Goal: Information Seeking & Learning: Learn about a topic

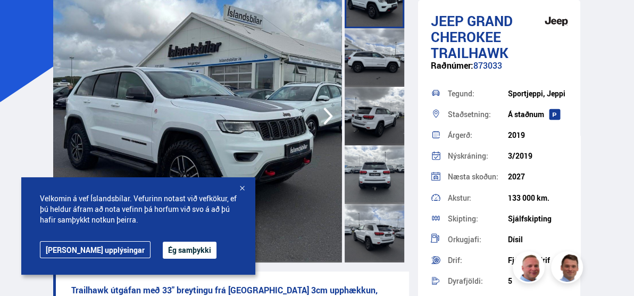
click at [163, 249] on button "Ég samþykki" at bounding box center [190, 249] width 54 height 17
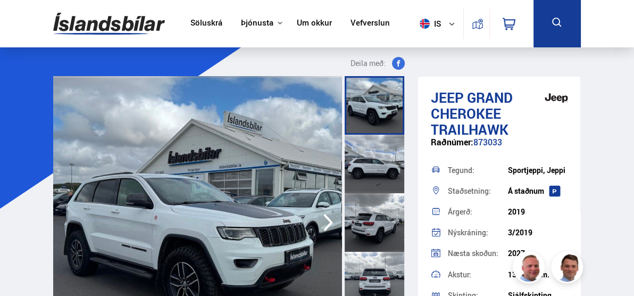
click at [367, 114] on div at bounding box center [375, 105] width 60 height 59
click at [327, 221] on icon "button" at bounding box center [328, 223] width 21 height 26
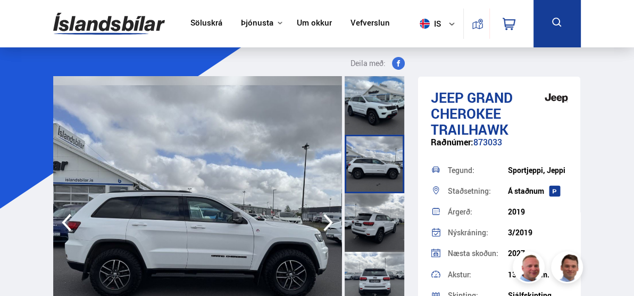
click at [326, 221] on icon "button" at bounding box center [328, 223] width 21 height 26
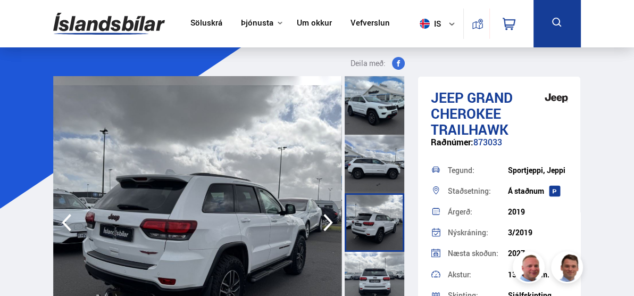
click at [326, 221] on icon "button" at bounding box center [328, 223] width 21 height 26
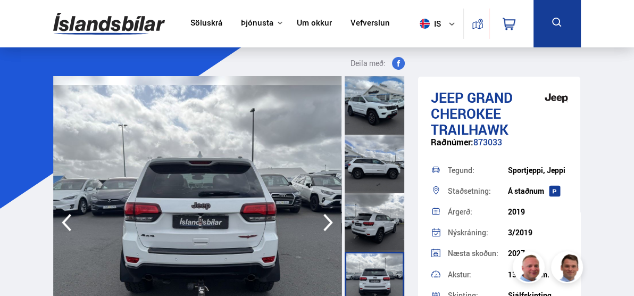
click at [326, 221] on icon "button" at bounding box center [328, 223] width 21 height 26
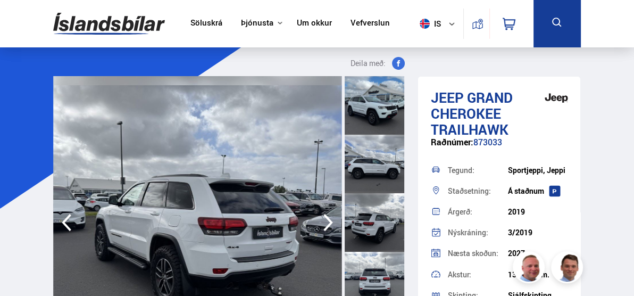
click at [326, 221] on icon "button" at bounding box center [328, 223] width 21 height 26
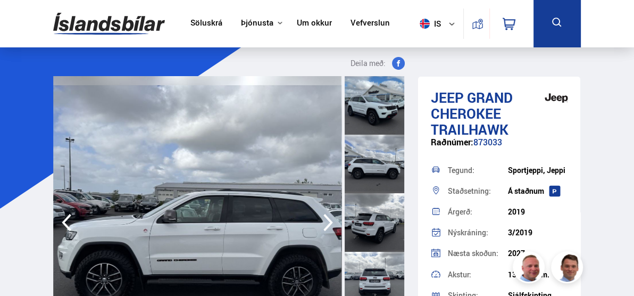
click at [326, 221] on icon "button" at bounding box center [328, 223] width 21 height 26
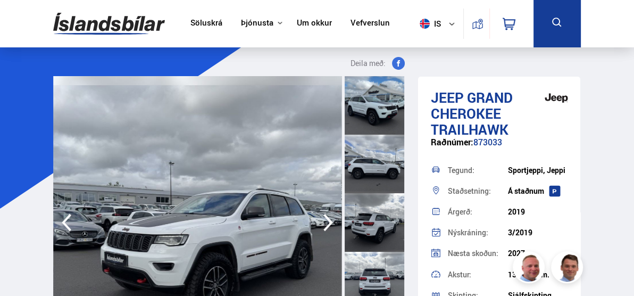
click at [326, 221] on icon "button" at bounding box center [328, 223] width 21 height 26
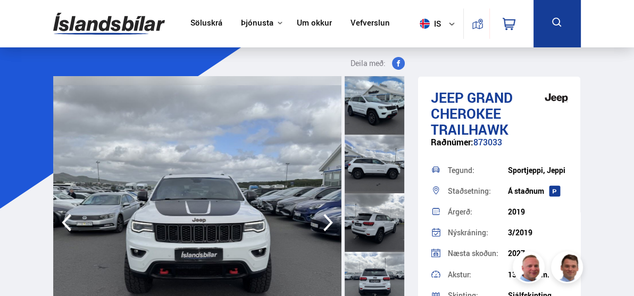
click at [326, 221] on icon "button" at bounding box center [328, 223] width 21 height 26
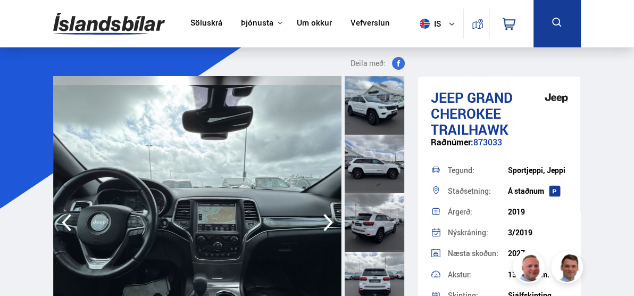
click at [326, 221] on icon "button" at bounding box center [328, 223] width 21 height 26
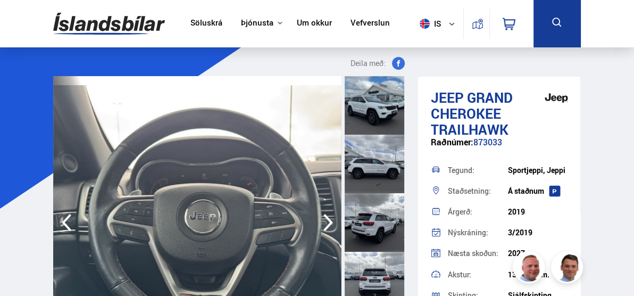
click at [326, 221] on icon "button" at bounding box center [328, 223] width 21 height 26
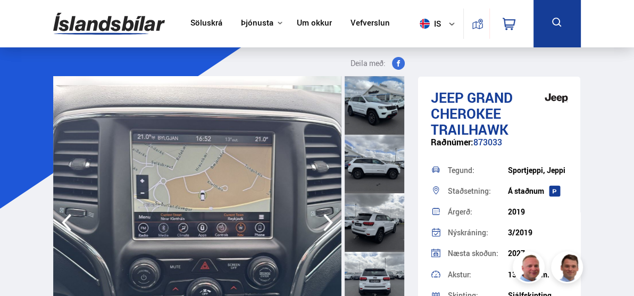
click at [326, 221] on icon "button" at bounding box center [328, 223] width 21 height 26
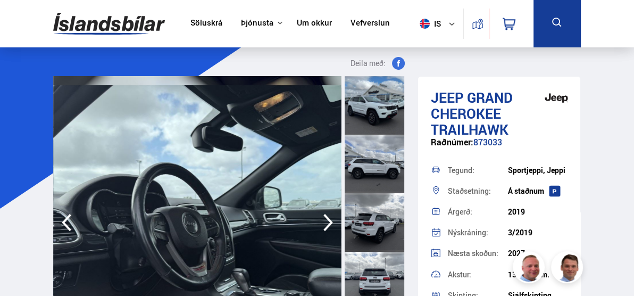
click at [326, 221] on icon "button" at bounding box center [328, 223] width 21 height 26
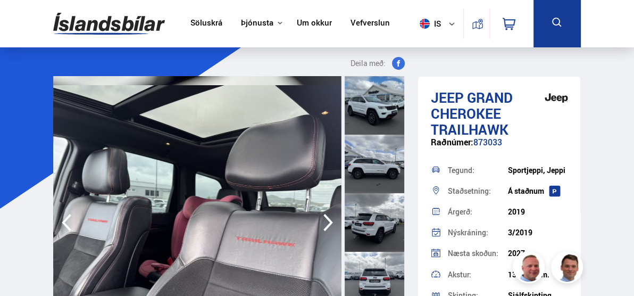
click at [326, 221] on icon "button" at bounding box center [328, 223] width 21 height 26
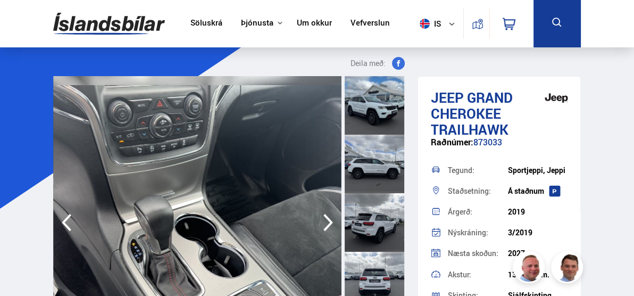
click at [326, 221] on icon "button" at bounding box center [328, 223] width 21 height 26
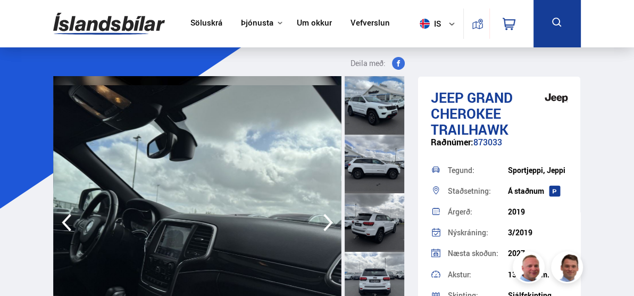
click at [326, 221] on icon "button" at bounding box center [328, 223] width 21 height 26
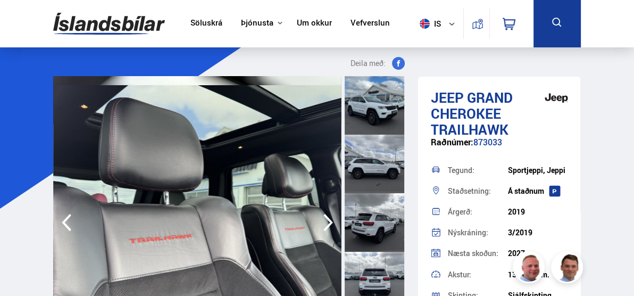
click at [326, 221] on icon "button" at bounding box center [328, 223] width 21 height 26
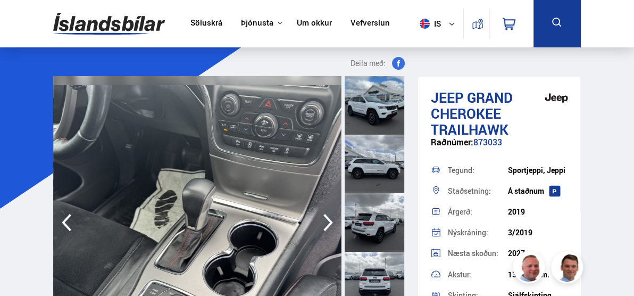
click at [326, 221] on icon "button" at bounding box center [328, 223] width 21 height 26
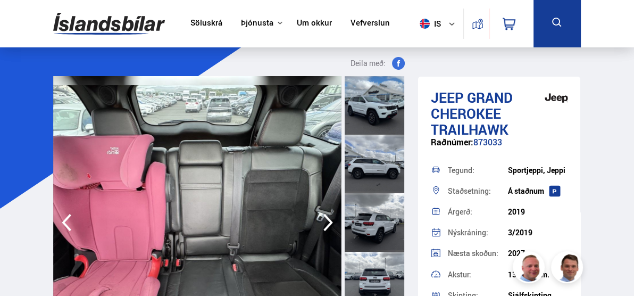
click at [326, 221] on icon "button" at bounding box center [328, 223] width 21 height 26
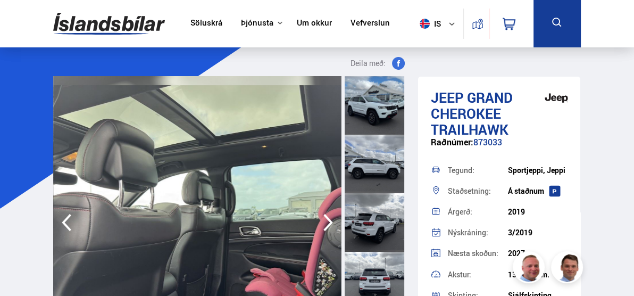
click at [326, 221] on icon "button" at bounding box center [328, 223] width 21 height 26
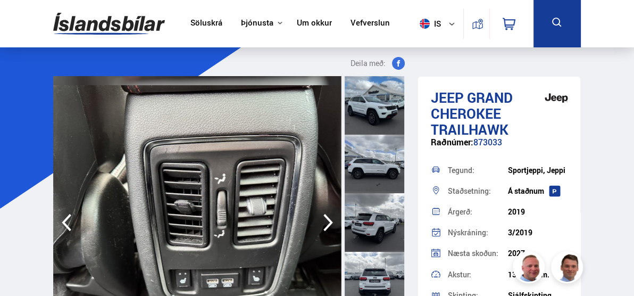
click at [326, 221] on icon "button" at bounding box center [328, 223] width 21 height 26
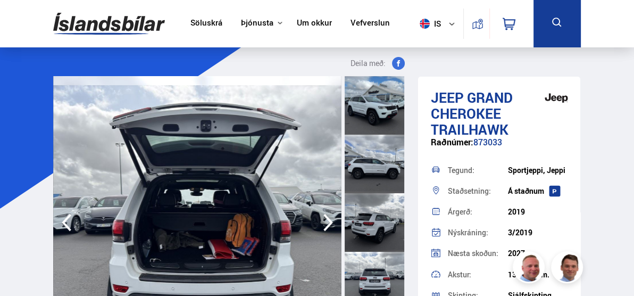
click at [326, 221] on icon "button" at bounding box center [328, 223] width 21 height 26
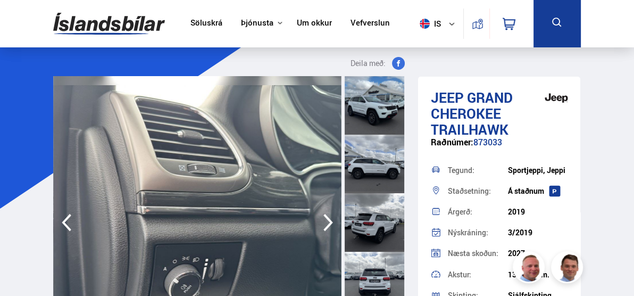
click at [324, 221] on icon "button" at bounding box center [328, 223] width 21 height 26
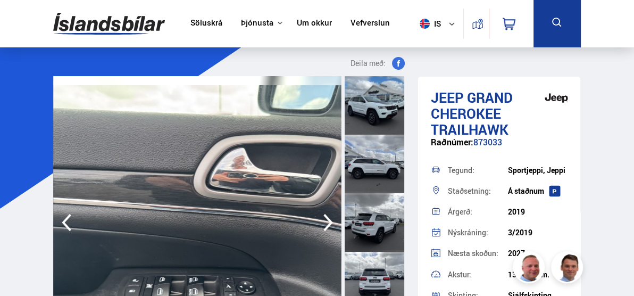
click at [324, 221] on icon "button" at bounding box center [328, 223] width 21 height 26
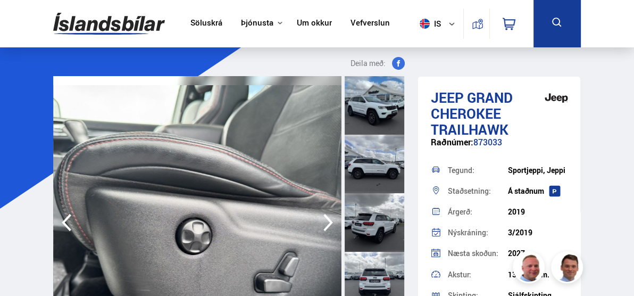
click at [324, 221] on icon "button" at bounding box center [328, 223] width 21 height 26
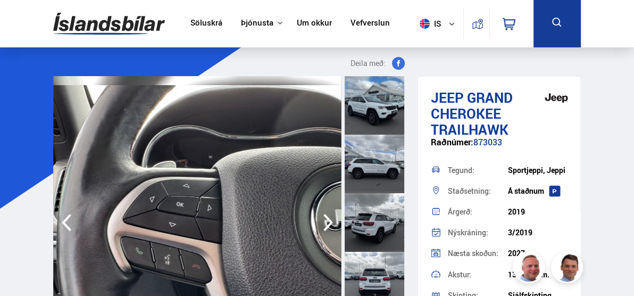
click at [324, 221] on icon "button" at bounding box center [328, 223] width 21 height 26
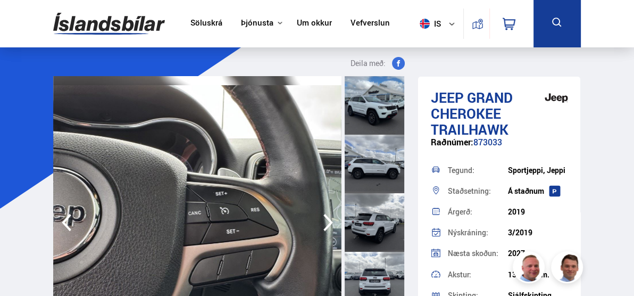
click at [324, 221] on icon "button" at bounding box center [328, 223] width 21 height 26
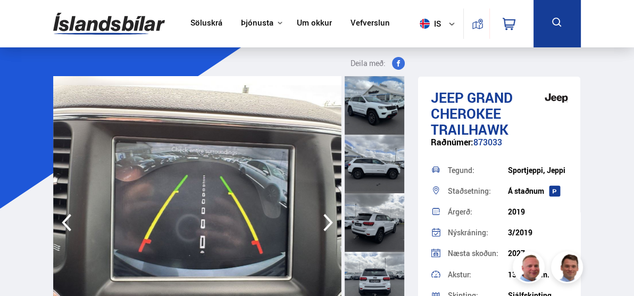
click at [324, 221] on icon "button" at bounding box center [328, 223] width 21 height 26
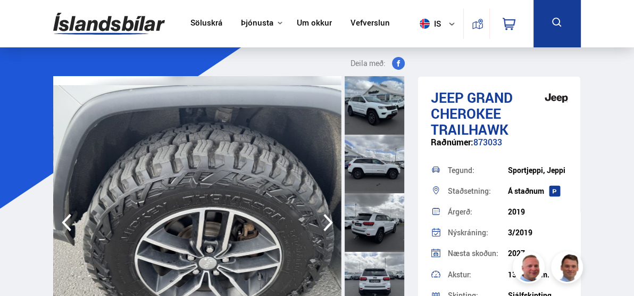
click at [324, 221] on icon "button" at bounding box center [328, 223] width 21 height 26
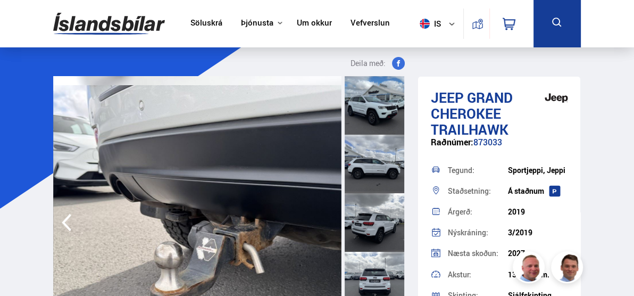
click at [324, 221] on img at bounding box center [197, 222] width 288 height 293
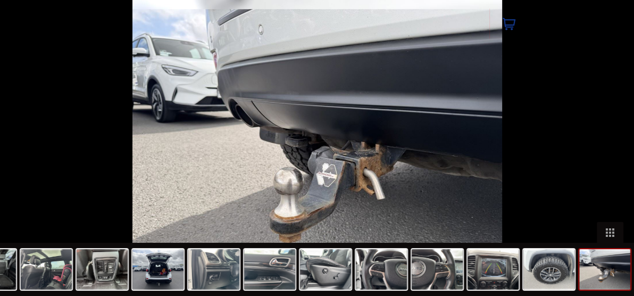
click at [324, 221] on img at bounding box center [317, 148] width 370 height 296
